Goal: Task Accomplishment & Management: Manage account settings

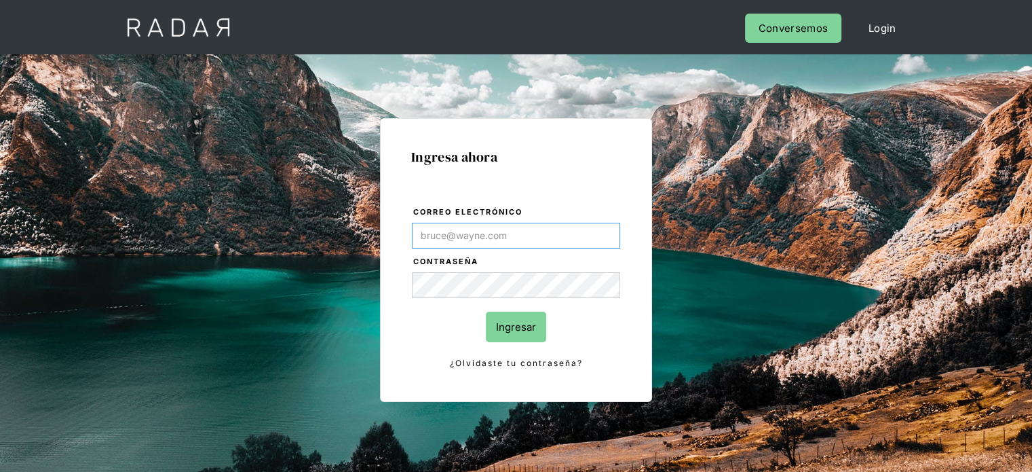
click at [449, 235] on input "Correo electrónico" at bounding box center [516, 236] width 208 height 26
type input "[EMAIL_ADDRESS][DOMAIN_NAME]"
click at [501, 307] on form "Correo electrónico [EMAIL_ADDRESS][DOMAIN_NAME] Contraseña Ingresar ¿Olvidaste …" at bounding box center [516, 288] width 210 height 166
click at [508, 316] on input "Ingresar" at bounding box center [516, 326] width 60 height 31
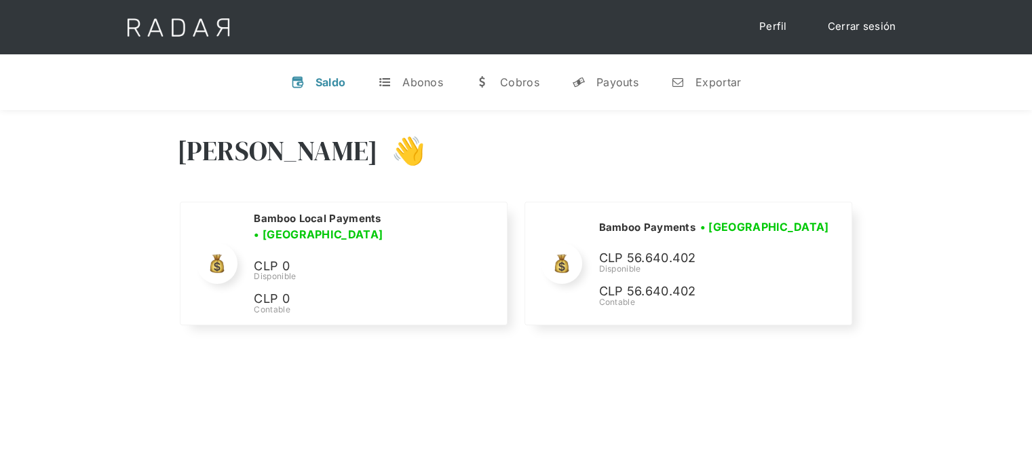
click at [757, 199] on div "[PERSON_NAME] 👋" at bounding box center [516, 160] width 679 height 81
